Goal: Information Seeking & Learning: Learn about a topic

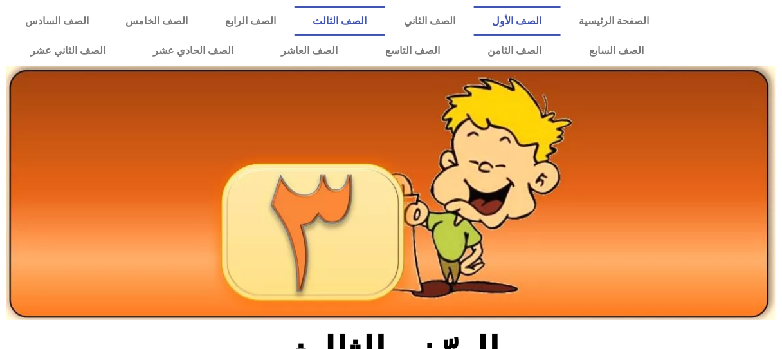
click at [540, 17] on link "الصف الأول" at bounding box center [517, 21] width 87 height 30
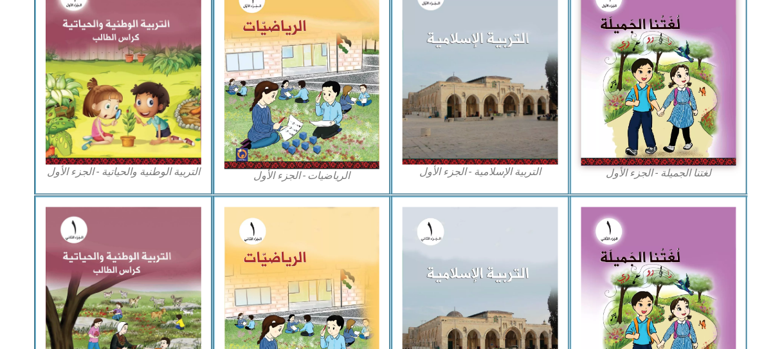
scroll to position [453, 0]
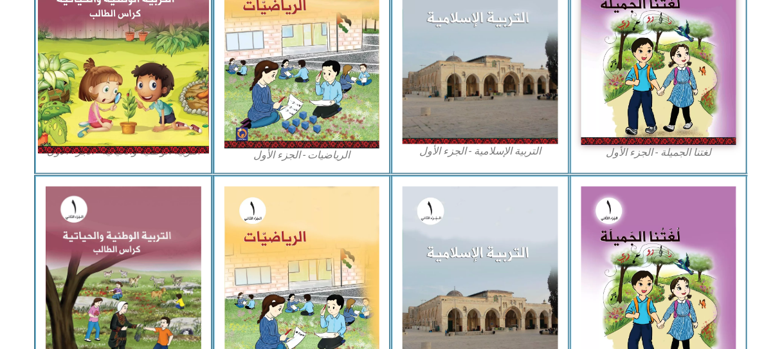
click at [183, 55] on img at bounding box center [123, 48] width 171 height 209
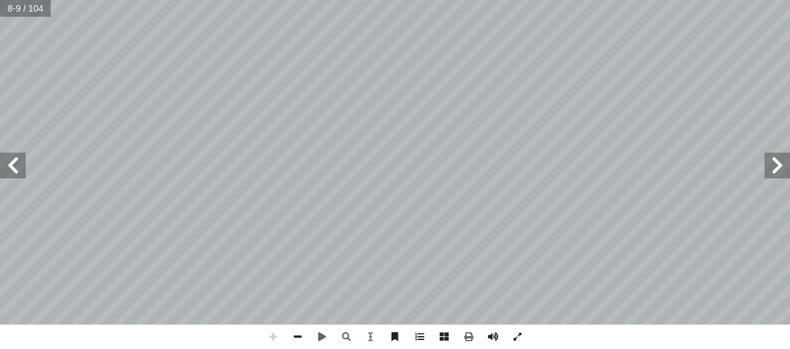
click at [426, 117] on html "الصفحة الرئيسية الصف الأول الصف الثاني الصف الثالث الصف الرابع الصف الخامس الصف…" at bounding box center [395, 58] width 790 height 117
click at [430, 117] on html "الصفحة الرئيسية الصف الأول الصف الثاني الصف الثالث الصف الرابع الصف الخامس الصف…" at bounding box center [395, 58] width 790 height 117
